Goal: Transaction & Acquisition: Purchase product/service

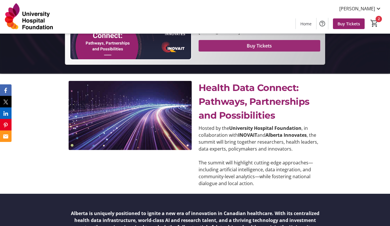
scroll to position [141, 0]
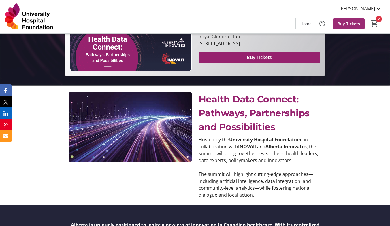
click at [354, 25] on span "Buy Tickets" at bounding box center [349, 24] width 23 height 6
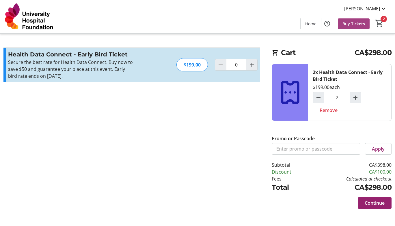
type input "2"
click at [354, 25] on span "Buy Tickets" at bounding box center [353, 24] width 23 height 6
click at [326, 113] on span "Remove" at bounding box center [328, 110] width 18 height 7
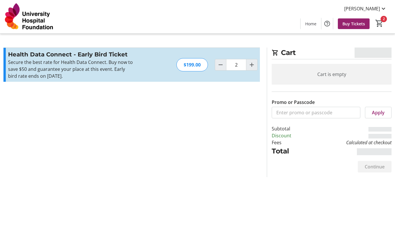
type input "0"
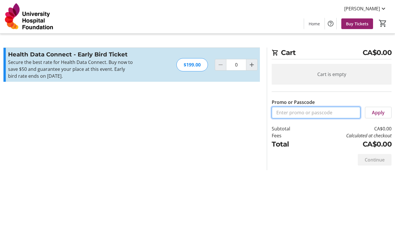
click at [326, 113] on input "Promo or Passcode" at bounding box center [315, 113] width 89 height 12
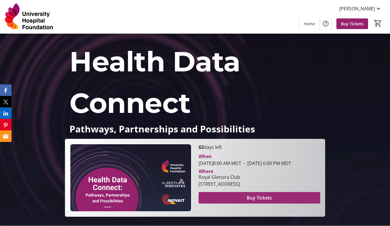
click at [264, 202] on span "Buy Tickets" at bounding box center [259, 198] width 25 height 7
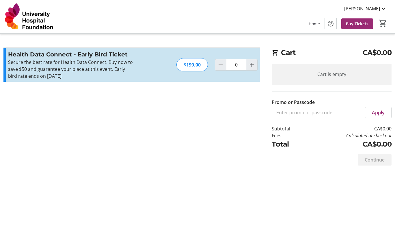
click at [347, 27] on span at bounding box center [357, 24] width 32 height 14
click at [254, 64] on mat-icon "Increment by one" at bounding box center [251, 64] width 7 height 7
type input "1"
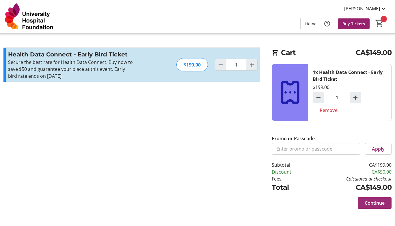
click at [372, 204] on span "Continue" at bounding box center [374, 203] width 20 height 7
